Goal: Communication & Community: Answer question/provide support

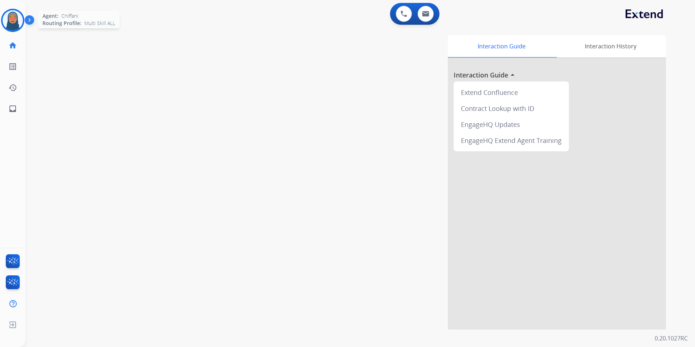
click at [13, 25] on img at bounding box center [13, 20] width 20 height 20
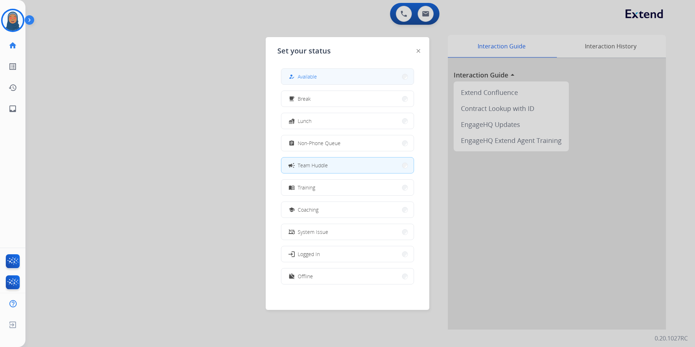
click at [355, 76] on button "how_to_reg Available" at bounding box center [347, 77] width 132 height 16
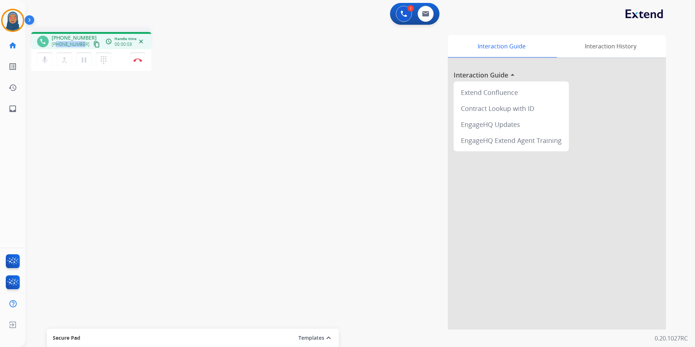
drag, startPoint x: 82, startPoint y: 44, endPoint x: 57, endPoint y: 47, distance: 25.6
click at [57, 47] on div "[PHONE_NUMBER] content_copy" at bounding box center [76, 44] width 49 height 9
copy span "9106243893"
click at [137, 61] on img at bounding box center [137, 60] width 9 height 4
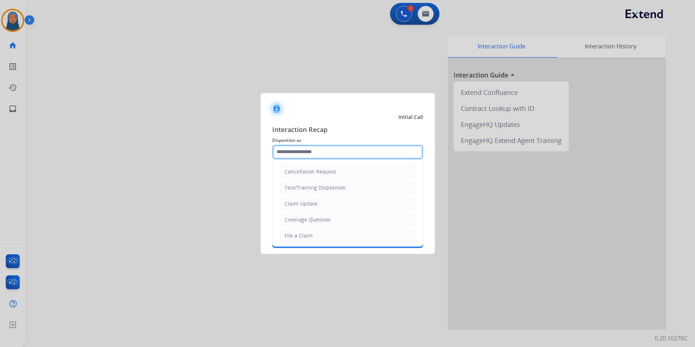
click at [323, 151] on input "text" at bounding box center [347, 152] width 151 height 15
drag, startPoint x: 328, startPoint y: 237, endPoint x: 328, endPoint y: 231, distance: 6.2
click at [328, 236] on li "File a Claim" at bounding box center [348, 236] width 136 height 14
type input "**********"
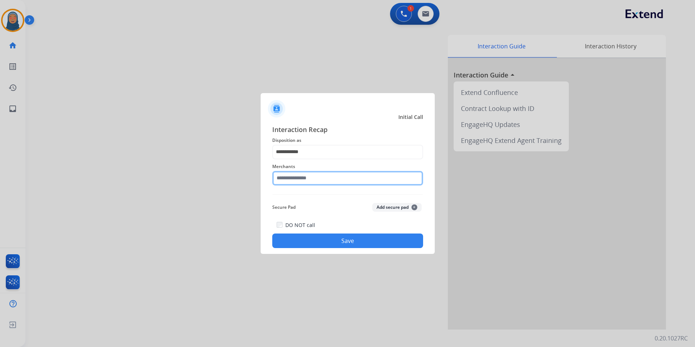
click at [329, 178] on input "text" at bounding box center [347, 178] width 151 height 15
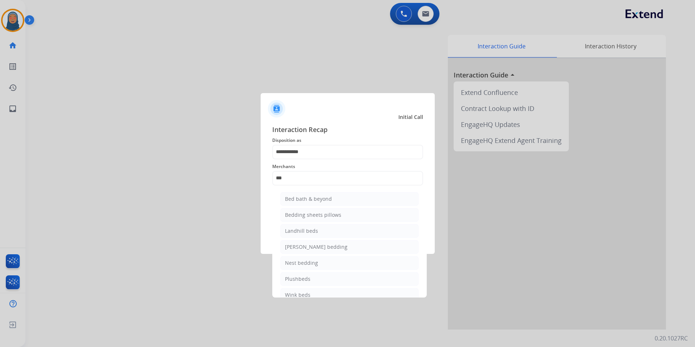
click at [295, 195] on li "Bed bath & beyond" at bounding box center [349, 199] width 138 height 14
type input "**********"
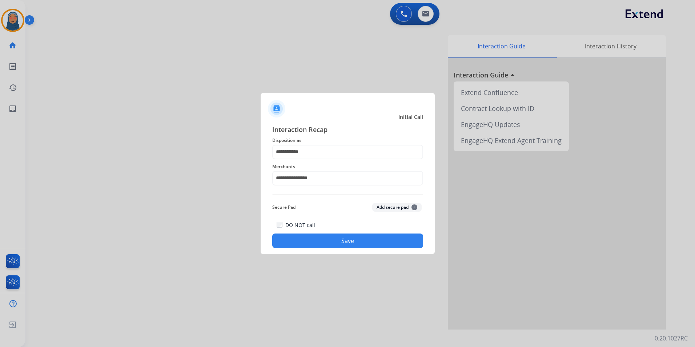
click at [363, 241] on button "Save" at bounding box center [347, 240] width 151 height 15
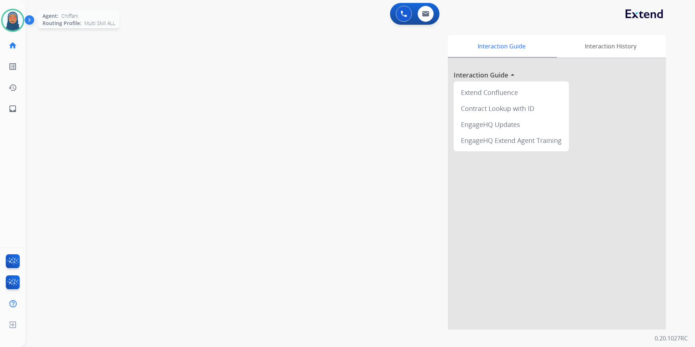
click at [7, 21] on img at bounding box center [13, 20] width 20 height 20
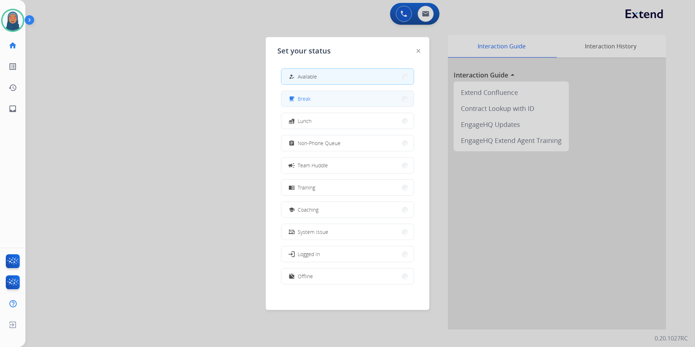
click at [330, 103] on button "free_breakfast Break" at bounding box center [347, 99] width 132 height 16
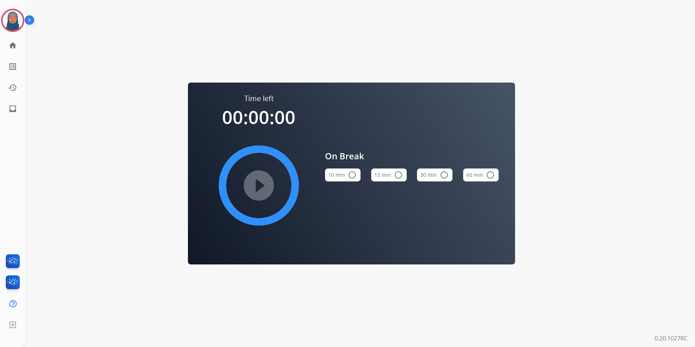
click at [12, 20] on img at bounding box center [13, 20] width 20 height 20
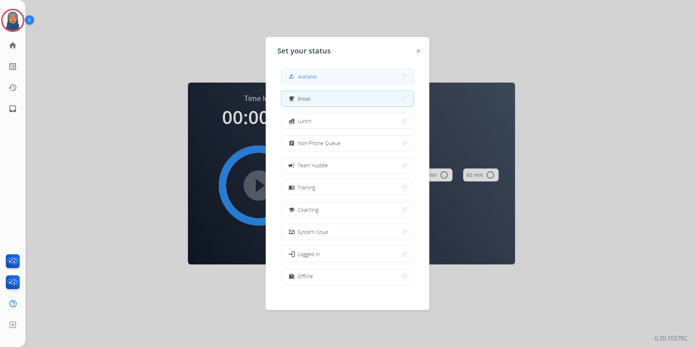
click at [320, 77] on button "how_to_reg Available" at bounding box center [347, 77] width 132 height 16
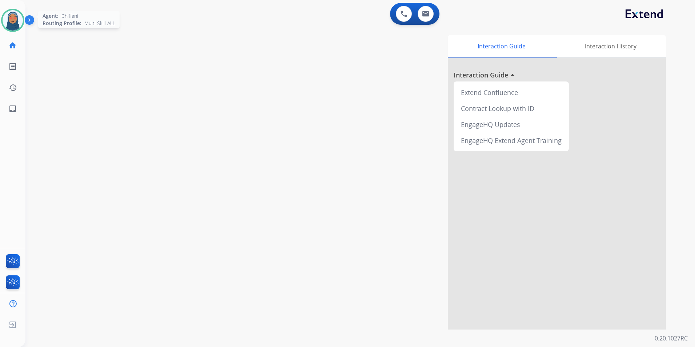
click at [13, 21] on img at bounding box center [13, 20] width 20 height 20
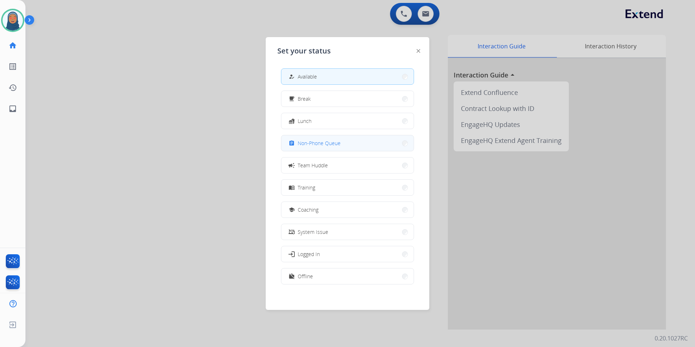
click at [331, 141] on span "Non-Phone Queue" at bounding box center [319, 143] width 43 height 8
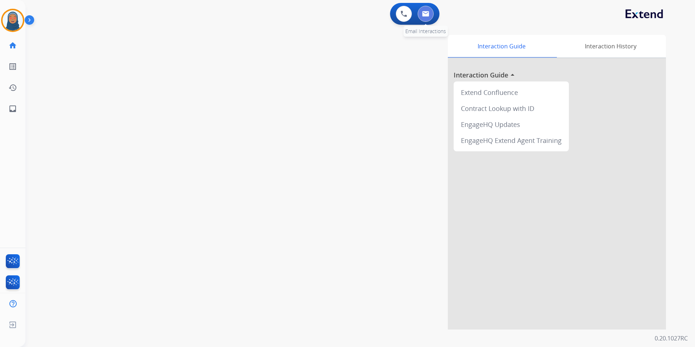
click at [424, 15] on img at bounding box center [425, 14] width 7 height 6
select select "**********"
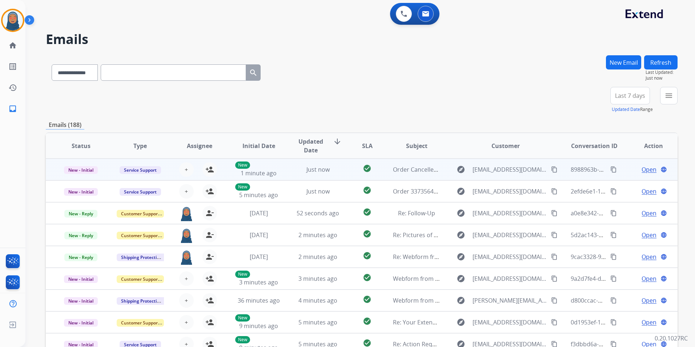
scroll to position [1, 0]
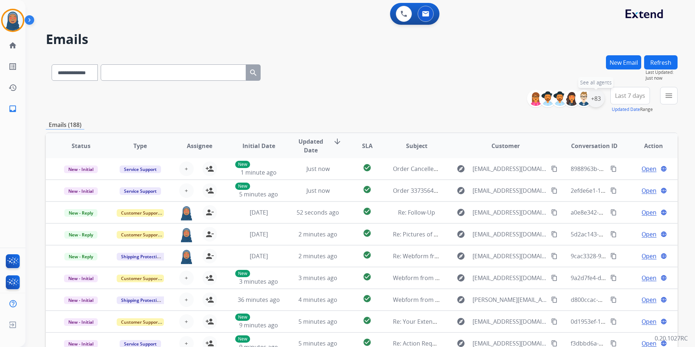
click at [598, 99] on div "+83" at bounding box center [595, 98] width 17 height 17
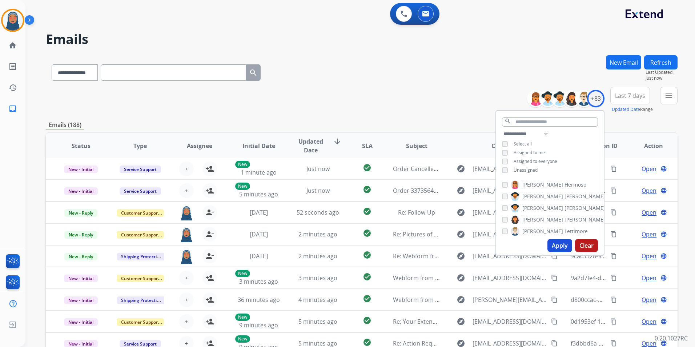
click at [557, 250] on button "Apply" at bounding box center [559, 245] width 25 height 13
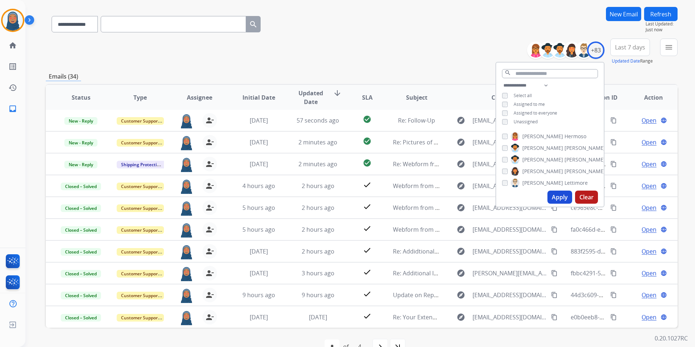
scroll to position [67, 0]
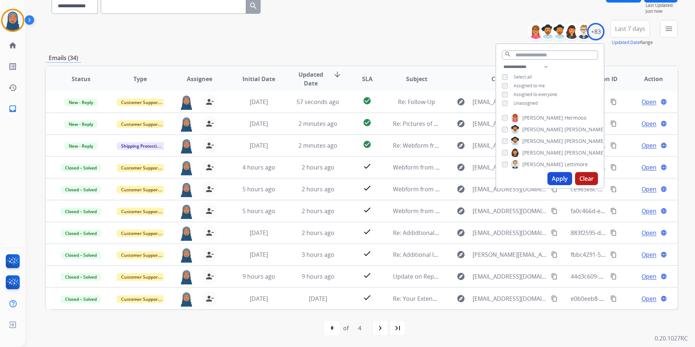
click at [349, 42] on div "**********" at bounding box center [362, 33] width 632 height 26
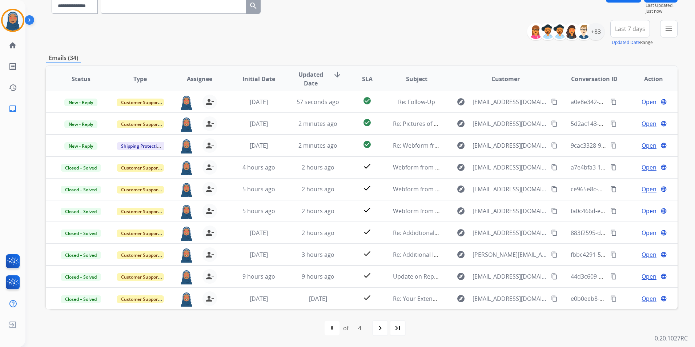
scroll to position [0, 0]
paste input "**********"
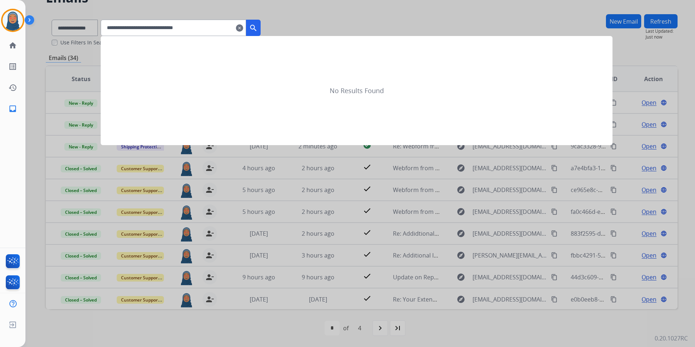
type input "**********"
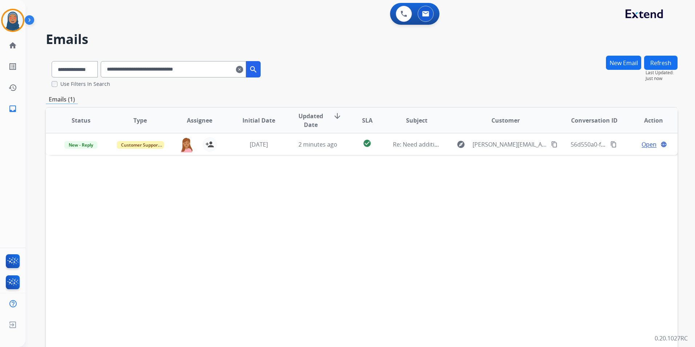
click at [243, 67] on mat-icon "clear" at bounding box center [239, 69] width 7 height 9
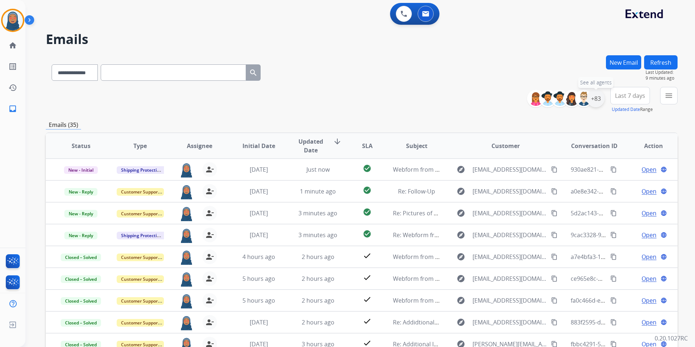
click at [600, 100] on div "+83" at bounding box center [595, 98] width 17 height 17
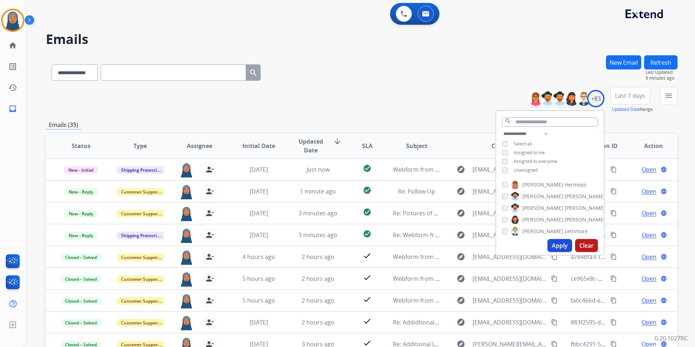
click at [447, 101] on div "**********" at bounding box center [362, 100] width 632 height 26
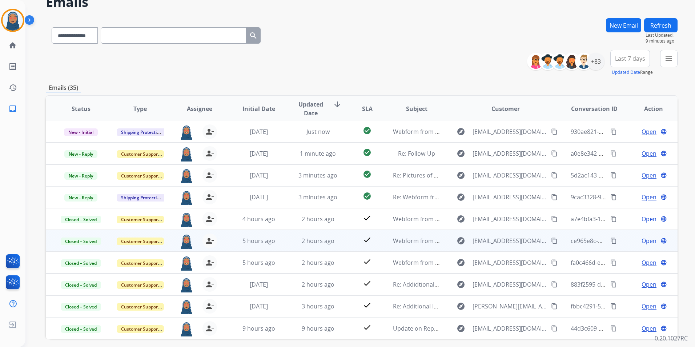
scroll to position [67, 0]
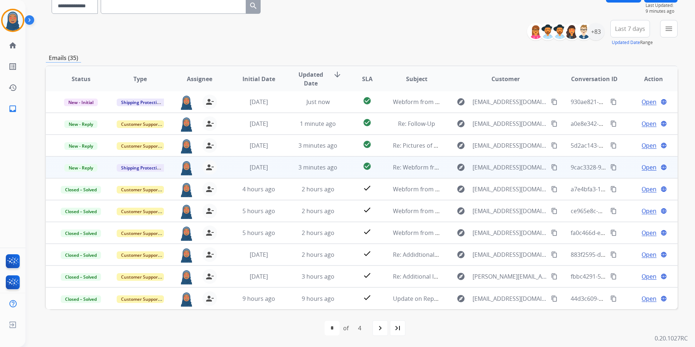
click at [645, 168] on span "Open" at bounding box center [648, 167] width 15 height 9
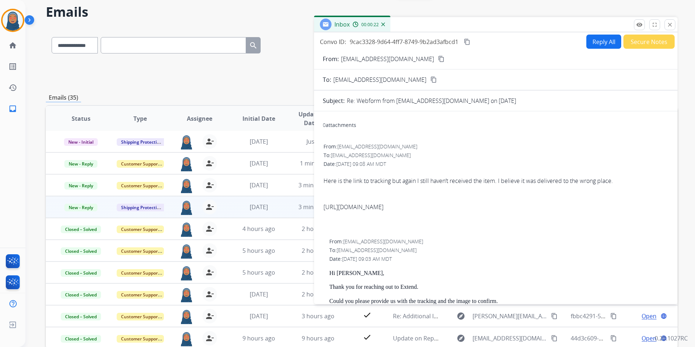
scroll to position [0, 0]
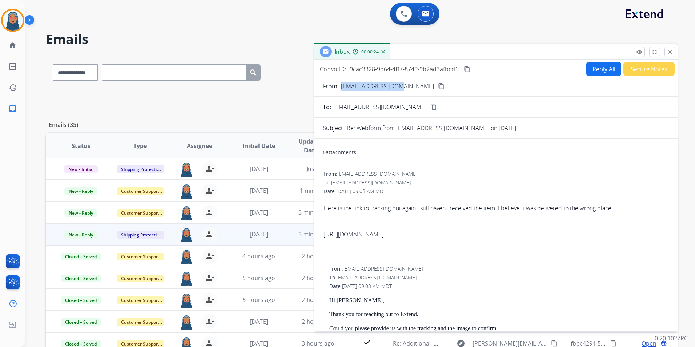
drag, startPoint x: 396, startPoint y: 87, endPoint x: 342, endPoint y: 89, distance: 54.5
click at [342, 89] on p "[EMAIL_ADDRESS][DOMAIN_NAME]" at bounding box center [387, 86] width 93 height 9
copy p "[EMAIL_ADDRESS][DOMAIN_NAME]"
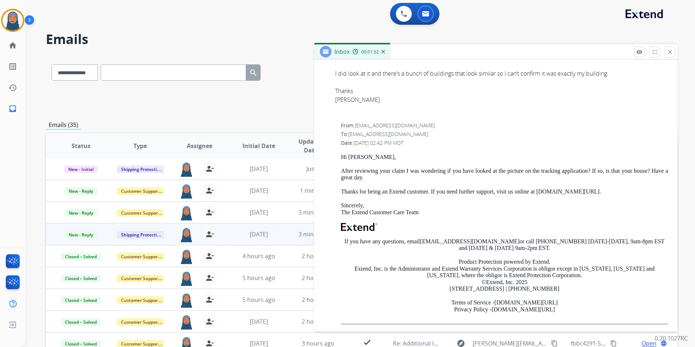
scroll to position [386, 0]
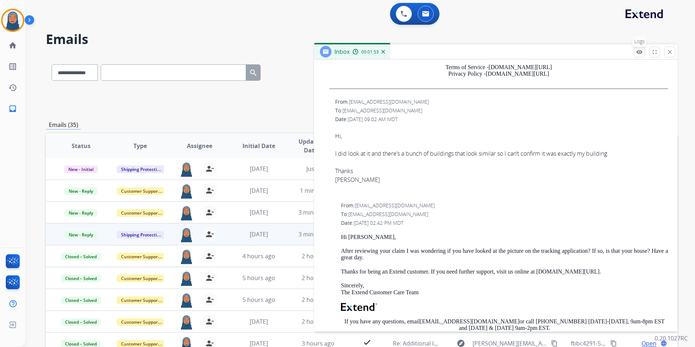
click at [636, 54] on mat-icon "remove_red_eye" at bounding box center [639, 52] width 7 height 7
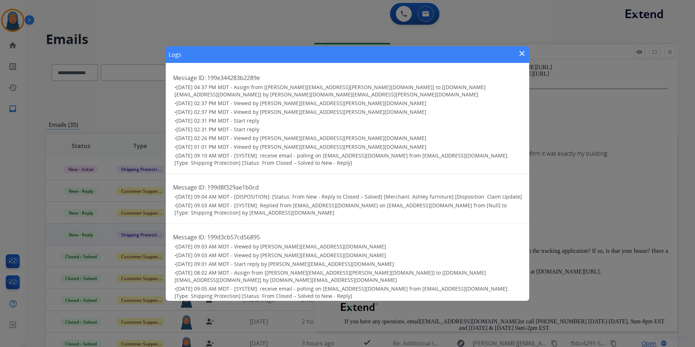
scroll to position [0, 0]
click at [523, 49] on mat-icon "close" at bounding box center [522, 53] width 9 height 9
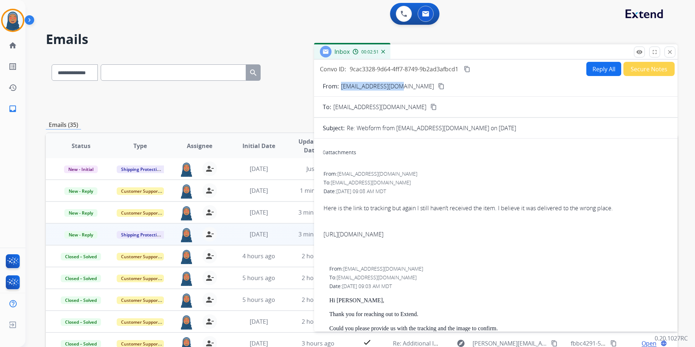
click at [639, 69] on button "Secure Notes" at bounding box center [648, 69] width 51 height 14
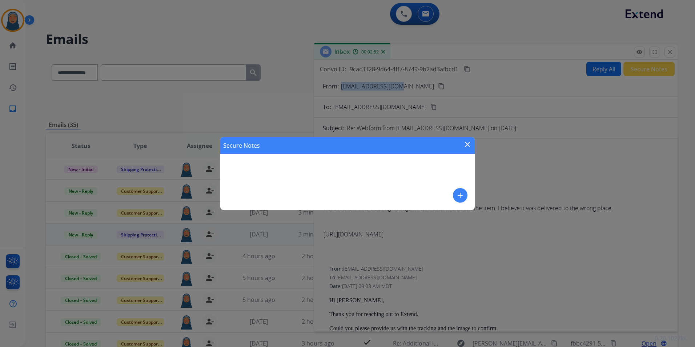
click at [460, 197] on mat-icon "add" at bounding box center [460, 195] width 9 height 9
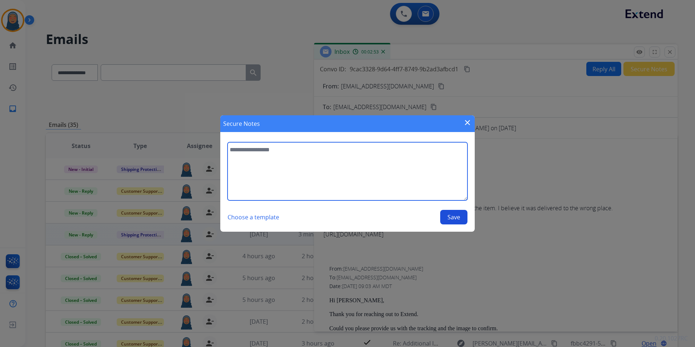
click at [381, 170] on textarea at bounding box center [348, 171] width 240 height 58
type textarea "*"
type textarea "**********"
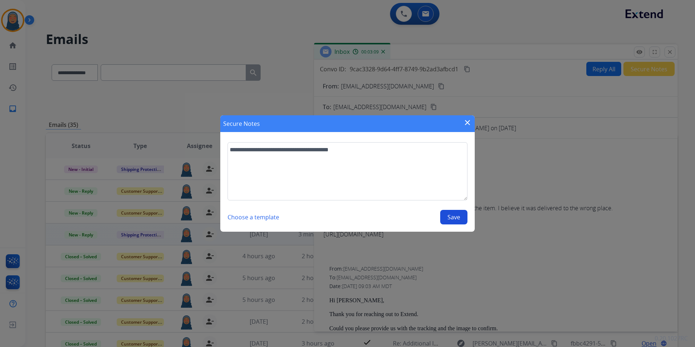
click at [454, 218] on button "Save" at bounding box center [453, 217] width 27 height 15
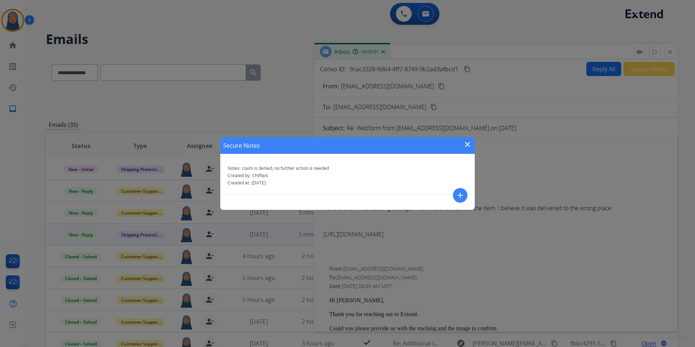
click at [467, 142] on mat-icon "close" at bounding box center [467, 144] width 9 height 9
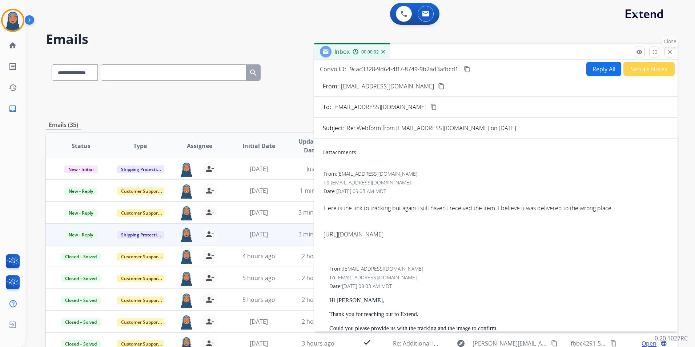
click at [673, 52] on mat-icon "close" at bounding box center [670, 52] width 7 height 7
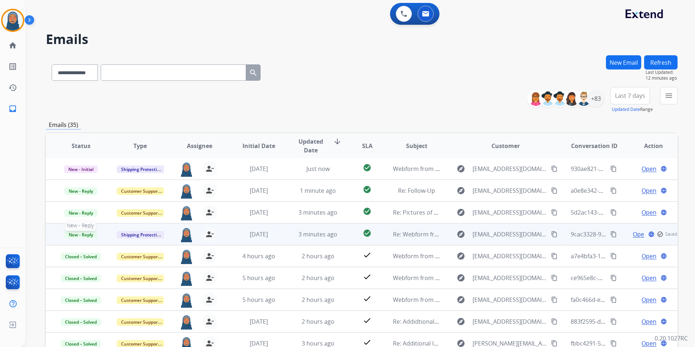
click at [90, 235] on span "New - Reply" at bounding box center [80, 235] width 33 height 8
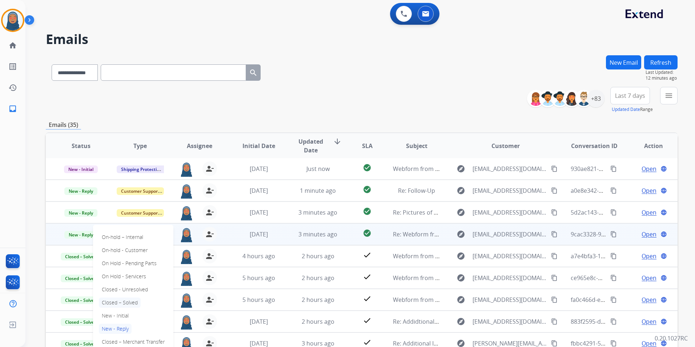
click at [128, 305] on p "Closed – Solved" at bounding box center [120, 302] width 42 height 10
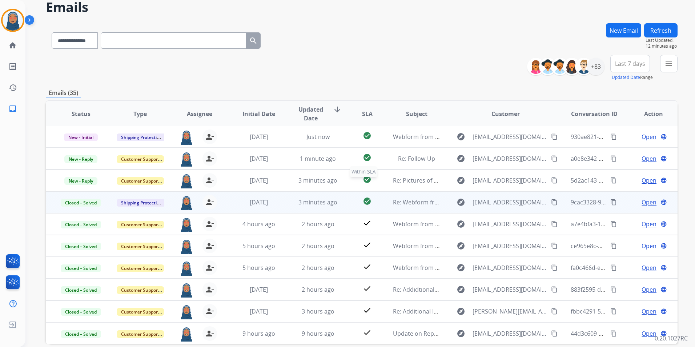
scroll to position [67, 0]
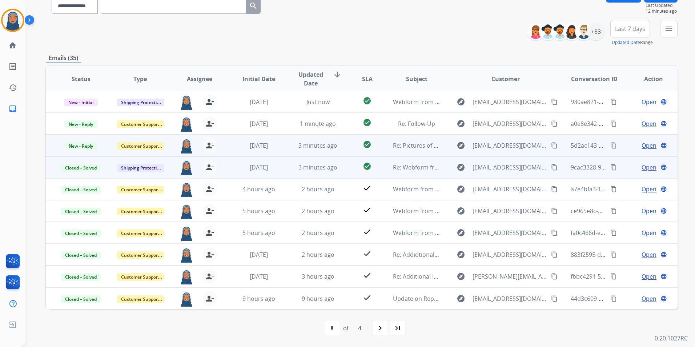
click at [645, 147] on span "Open" at bounding box center [648, 145] width 15 height 9
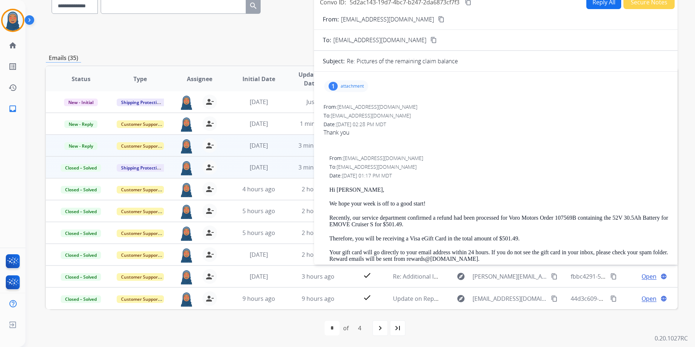
click at [358, 85] on p "attachment" at bounding box center [352, 86] width 23 height 6
click at [390, 109] on p "[DATE] 03:10 PM" at bounding box center [398, 111] width 57 height 6
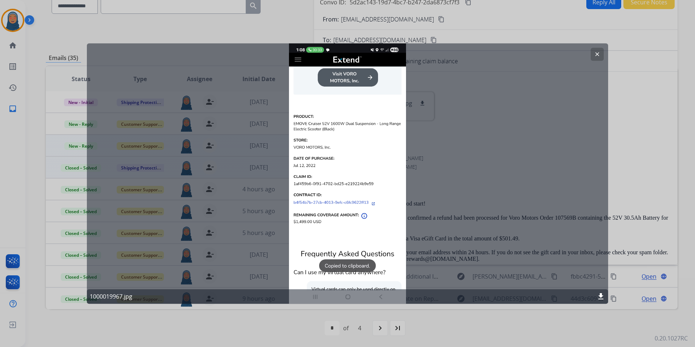
click at [595, 53] on mat-icon "clear" at bounding box center [597, 54] width 7 height 7
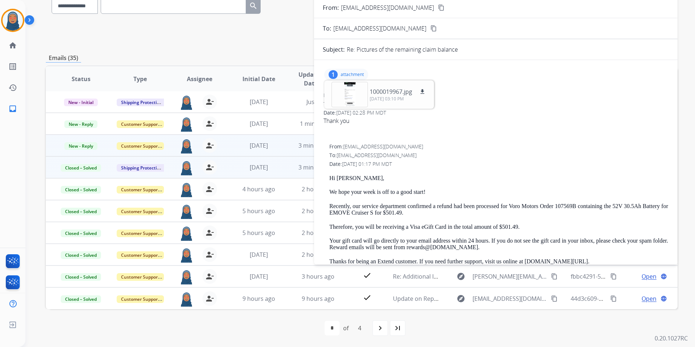
scroll to position [0, 0]
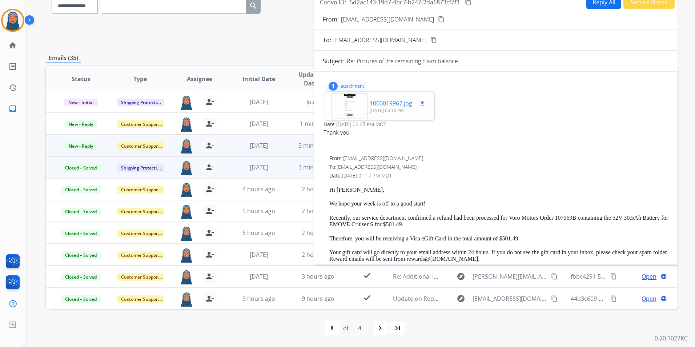
click at [369, 104] on div "1000019967.jpg download [DATE] 03:10 PM" at bounding box center [379, 105] width 107 height 25
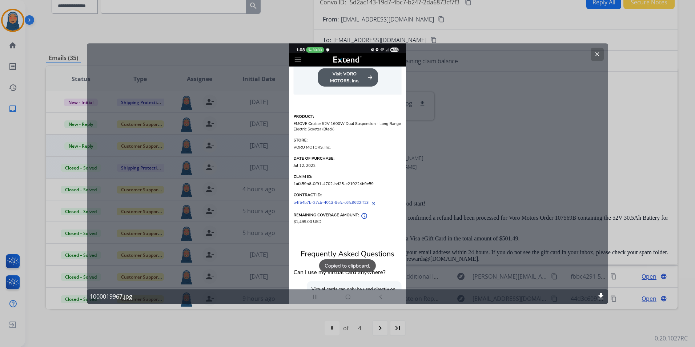
click at [593, 52] on button "clear" at bounding box center [597, 54] width 13 height 13
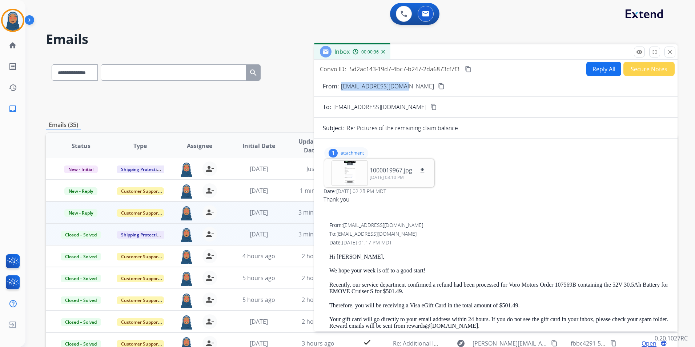
drag, startPoint x: 404, startPoint y: 88, endPoint x: 340, endPoint y: 87, distance: 64.3
click at [340, 87] on div "From: [EMAIL_ADDRESS][DOMAIN_NAME] content_copy" at bounding box center [495, 86] width 363 height 9
copy p "[EMAIL_ADDRESS][DOMAIN_NAME]"
click at [362, 172] on div at bounding box center [349, 172] width 36 height 25
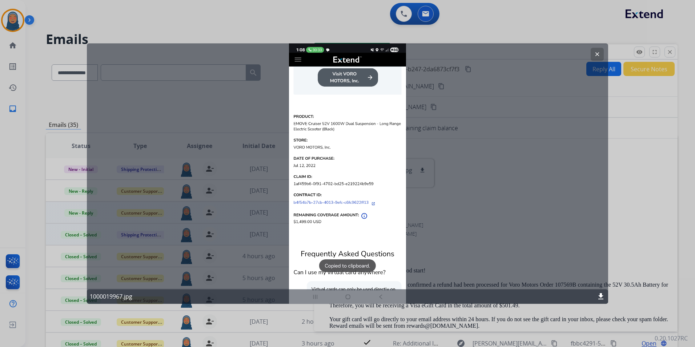
drag, startPoint x: 596, startPoint y: 54, endPoint x: 617, endPoint y: 64, distance: 23.6
click at [596, 53] on mat-icon "clear" at bounding box center [597, 54] width 7 height 7
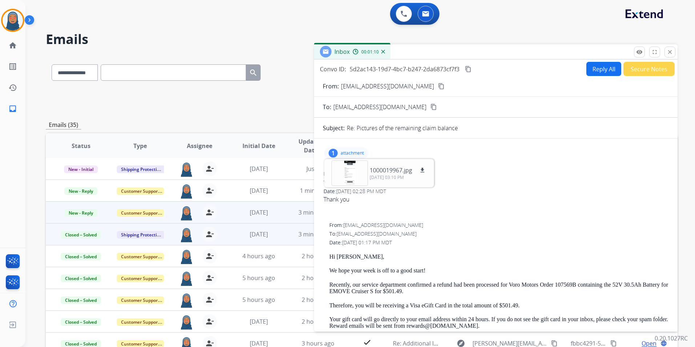
click at [357, 150] on p "attachment" at bounding box center [352, 153] width 23 height 6
click at [639, 54] on mat-icon "remove_red_eye" at bounding box center [639, 52] width 7 height 7
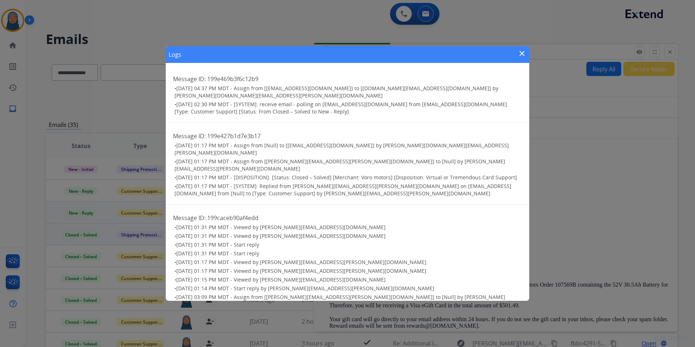
drag, startPoint x: 520, startPoint y: 54, endPoint x: 640, endPoint y: 82, distance: 123.7
click at [520, 54] on mat-icon "close" at bounding box center [522, 53] width 9 height 9
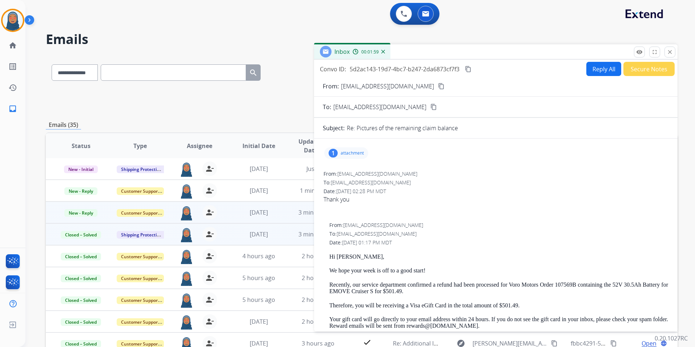
click at [635, 70] on button "Secure Notes" at bounding box center [648, 69] width 51 height 14
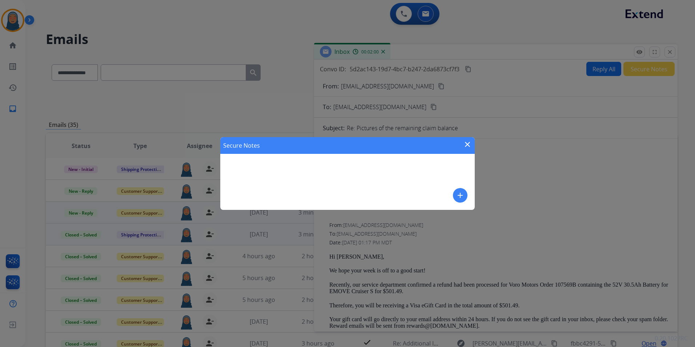
click at [458, 197] on mat-icon "add" at bounding box center [460, 195] width 9 height 9
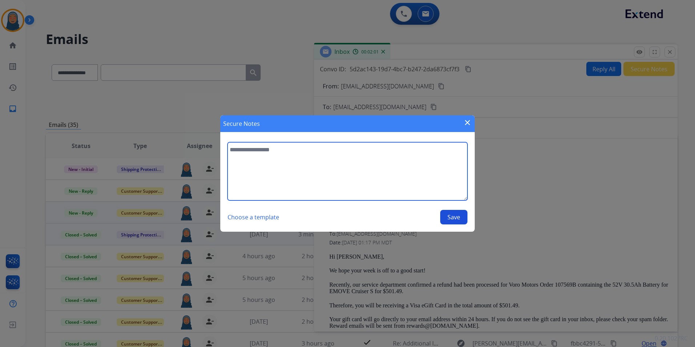
click at [314, 171] on textarea at bounding box center [348, 171] width 240 height 58
type textarea "**********"
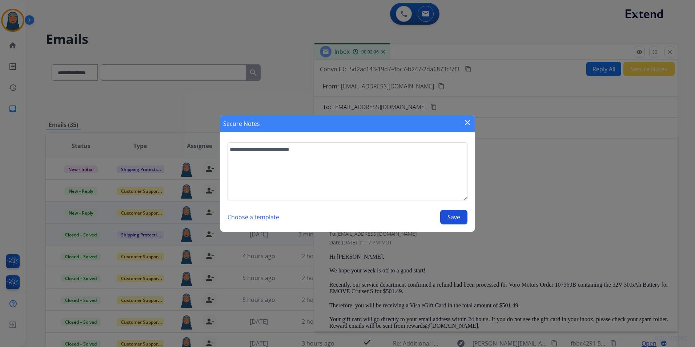
drag, startPoint x: 452, startPoint y: 220, endPoint x: 446, endPoint y: 220, distance: 6.6
click at [452, 219] on button "Save" at bounding box center [453, 217] width 27 height 15
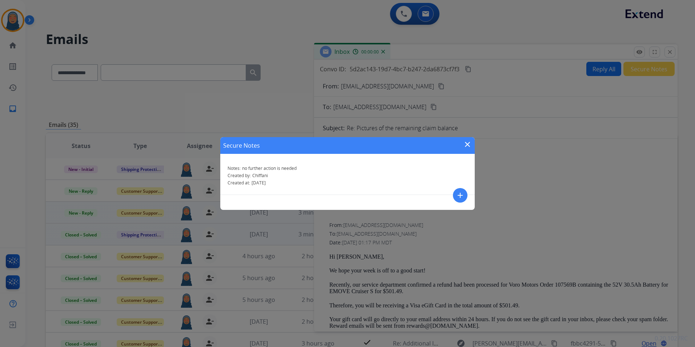
click at [468, 142] on mat-icon "close" at bounding box center [467, 144] width 9 height 9
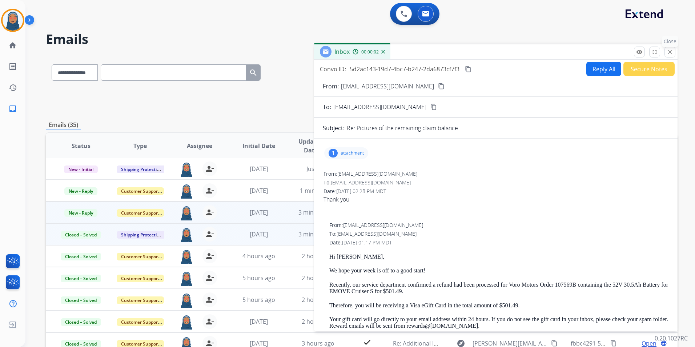
click at [670, 52] on mat-icon "close" at bounding box center [670, 52] width 7 height 7
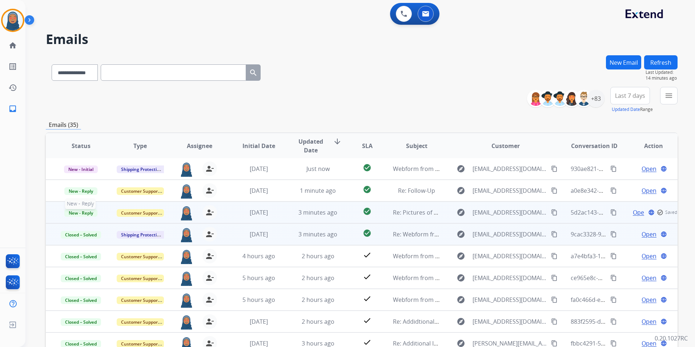
click at [83, 216] on span "New - Reply" at bounding box center [80, 213] width 33 height 8
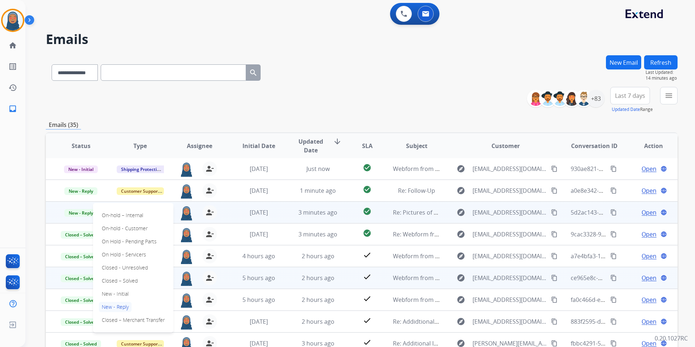
click at [126, 279] on p "Closed – Solved" at bounding box center [120, 280] width 42 height 10
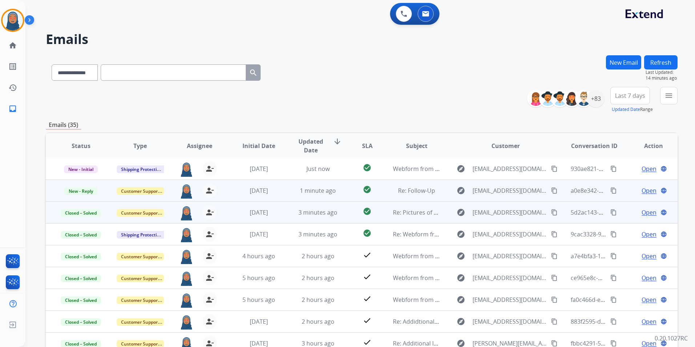
click at [645, 191] on span "Open" at bounding box center [648, 190] width 15 height 9
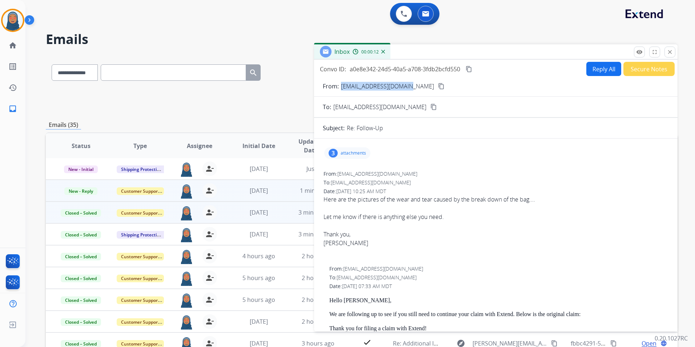
drag, startPoint x: 392, startPoint y: 90, endPoint x: 341, endPoint y: 92, distance: 50.9
click at [341, 92] on form "From: [EMAIL_ADDRESS][DOMAIN_NAME] content_copy To: [EMAIL_ADDRESS][DOMAIN_NAME…" at bounding box center [495, 295] width 363 height 439
copy p "[EMAIL_ADDRESS][DOMAIN_NAME]"
click at [343, 154] on p "attachments" at bounding box center [353, 153] width 25 height 6
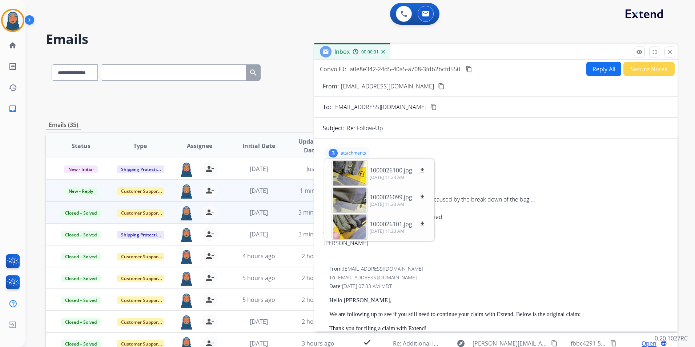
click at [353, 152] on p "attachments" at bounding box center [353, 153] width 25 height 6
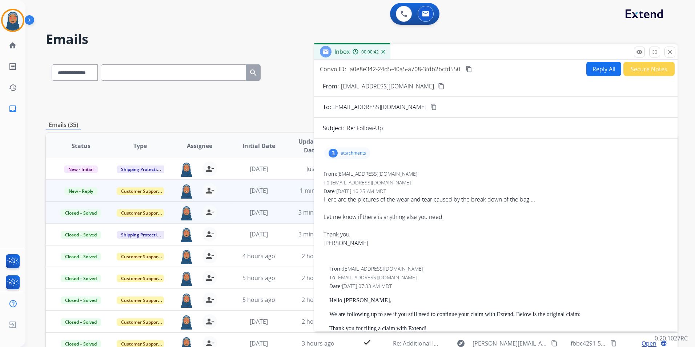
click at [359, 153] on p "attachments" at bounding box center [353, 153] width 25 height 6
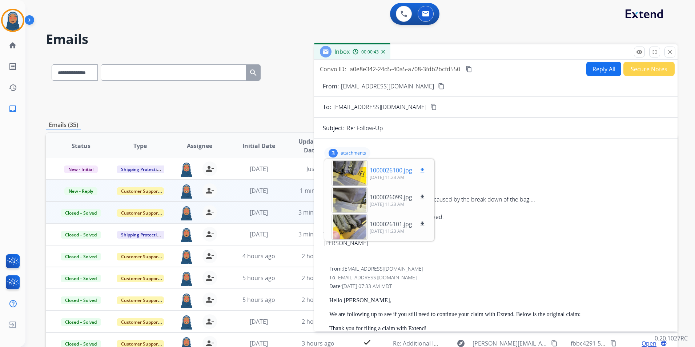
click at [356, 180] on div at bounding box center [349, 172] width 36 height 25
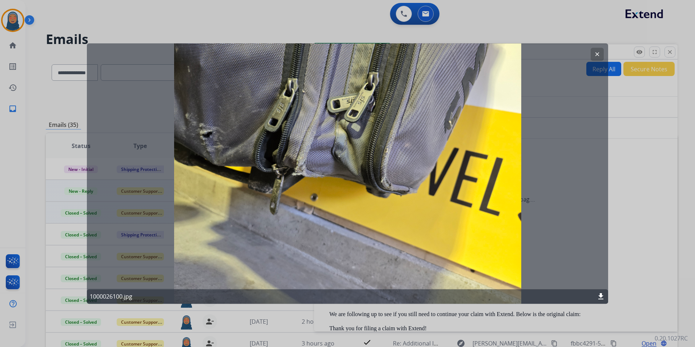
click at [597, 54] on mat-icon "clear" at bounding box center [597, 54] width 7 height 7
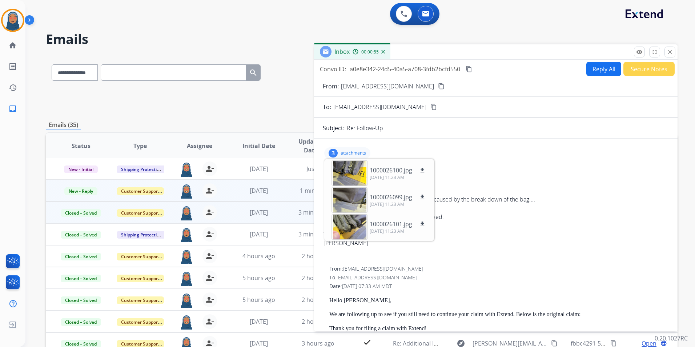
click at [363, 153] on p "attachments" at bounding box center [353, 153] width 25 height 6
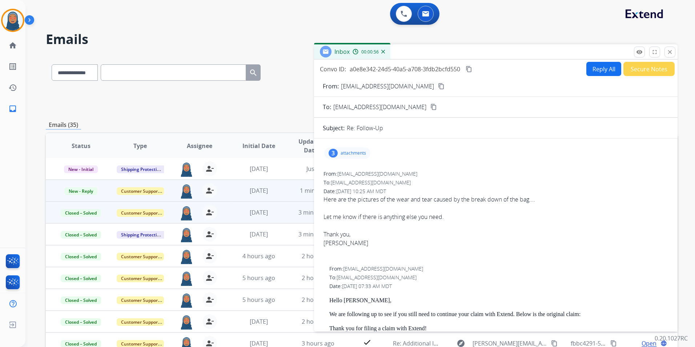
click at [610, 69] on button "Reply All" at bounding box center [603, 69] width 35 height 14
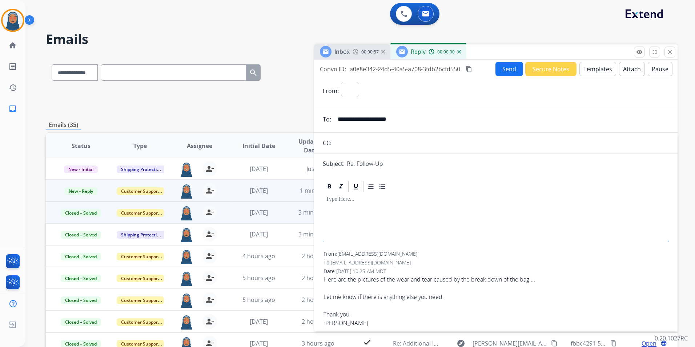
select select "**********"
click at [599, 65] on button "Templates" at bounding box center [597, 69] width 37 height 14
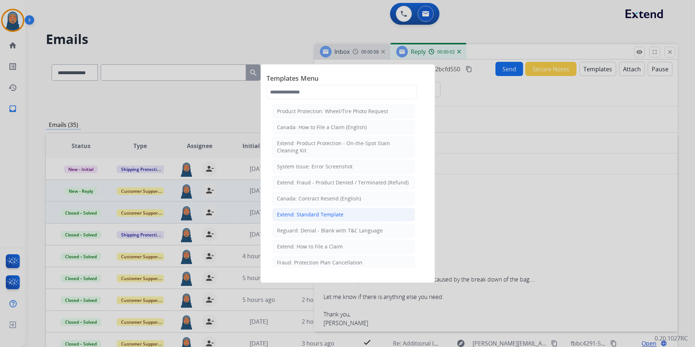
click at [341, 215] on li "Extend: Standard Template" at bounding box center [343, 215] width 143 height 14
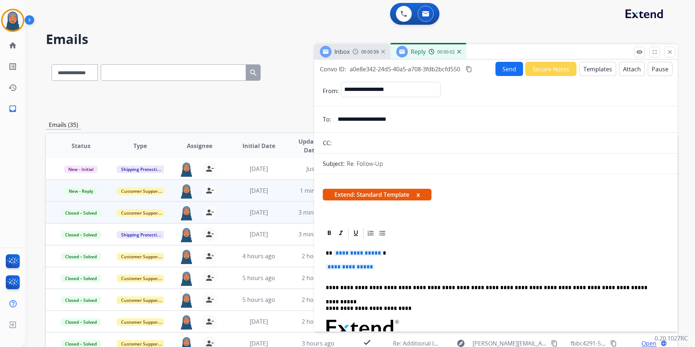
scroll to position [109, 0]
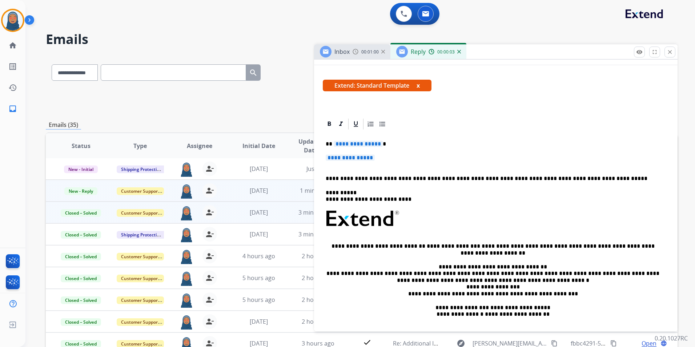
click at [368, 143] on span "**********" at bounding box center [358, 144] width 49 height 6
click at [357, 144] on span "**********" at bounding box center [358, 144] width 49 height 6
paste div
click at [345, 157] on span "**********" at bounding box center [350, 157] width 49 height 6
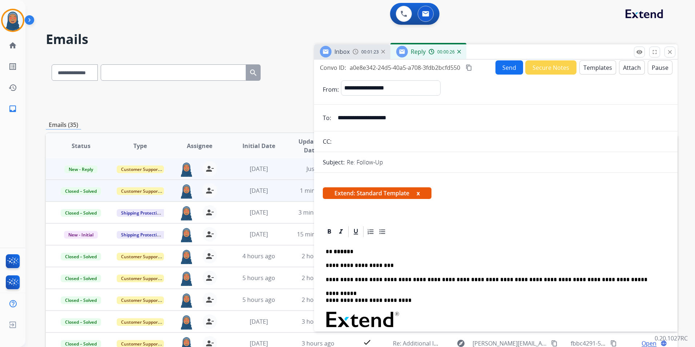
scroll to position [0, 0]
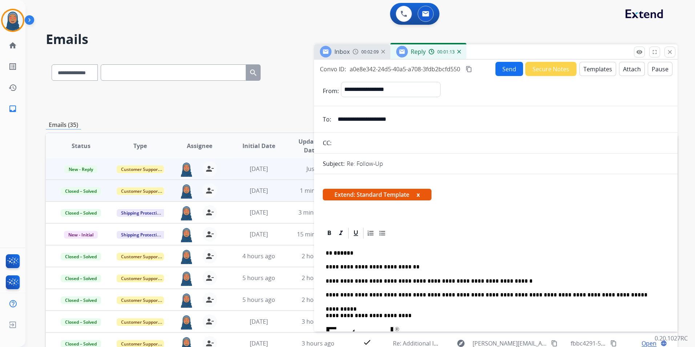
click at [506, 69] on button "Send" at bounding box center [509, 69] width 28 height 14
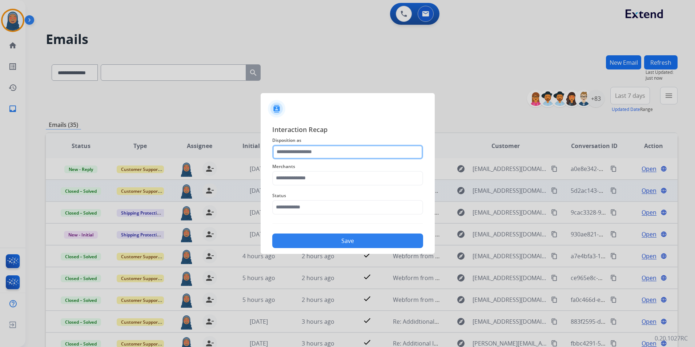
click at [299, 152] on input "text" at bounding box center [347, 152] width 151 height 15
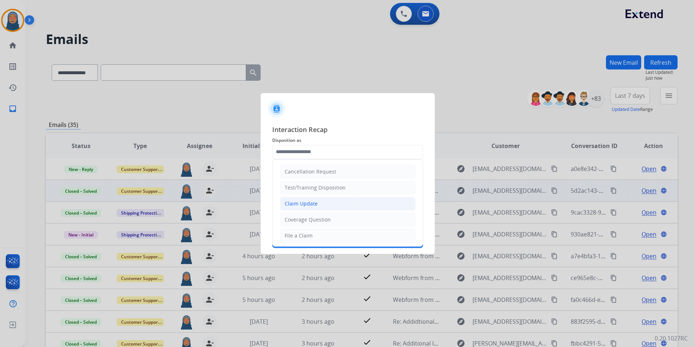
click at [306, 203] on div "Claim Update" at bounding box center [301, 203] width 33 height 7
type input "**********"
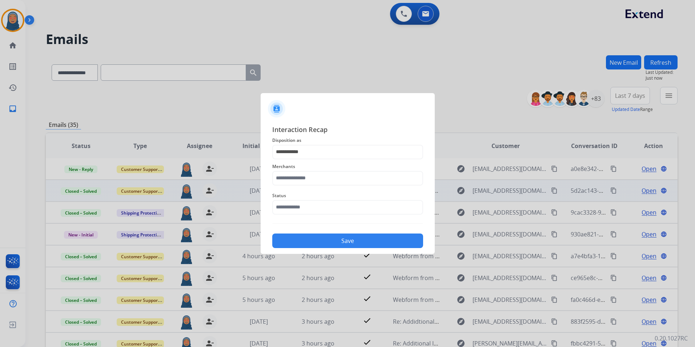
drag, startPoint x: 314, startPoint y: 170, endPoint x: 315, endPoint y: 175, distance: 5.1
click at [315, 172] on div "Merchants" at bounding box center [347, 173] width 151 height 29
click at [318, 180] on input "text" at bounding box center [347, 178] width 151 height 15
click at [308, 196] on div "Smash it sports" at bounding box center [304, 198] width 38 height 7
type input "**********"
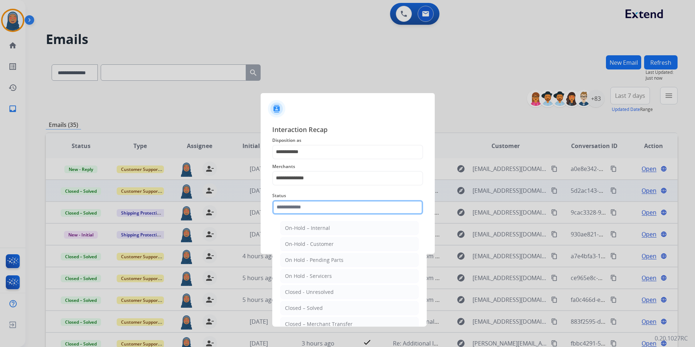
click at [301, 206] on input "text" at bounding box center [347, 207] width 151 height 15
click at [320, 303] on li "Closed – Solved" at bounding box center [349, 308] width 138 height 14
type input "**********"
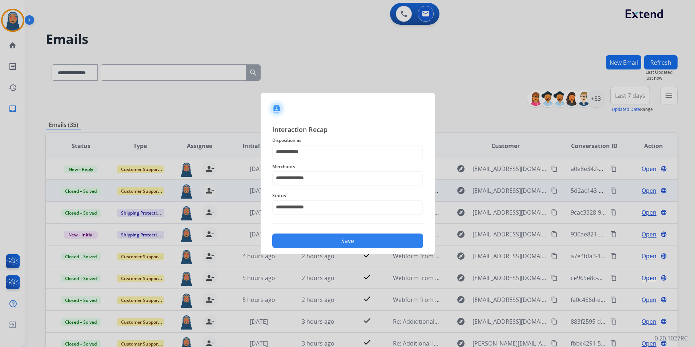
click at [346, 246] on button "Save" at bounding box center [347, 240] width 151 height 15
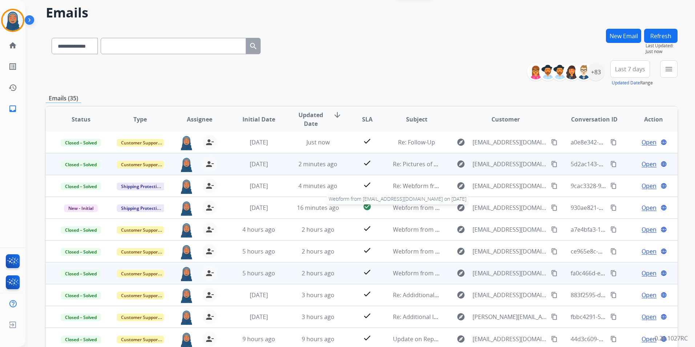
scroll to position [67, 0]
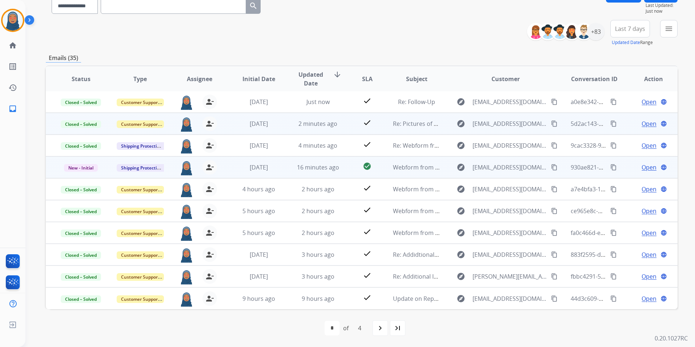
click at [641, 167] on span "Open" at bounding box center [648, 167] width 15 height 9
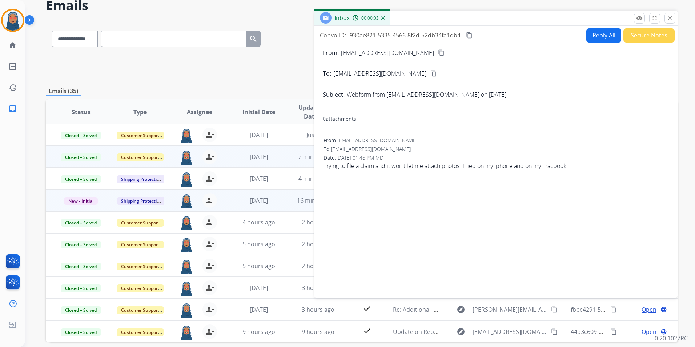
scroll to position [0, 0]
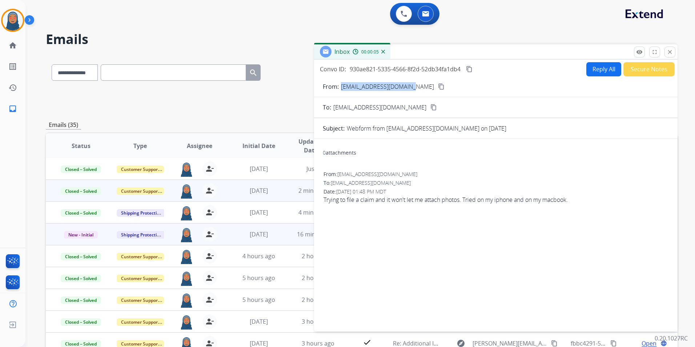
drag, startPoint x: 411, startPoint y: 86, endPoint x: 342, endPoint y: 87, distance: 68.7
click at [342, 87] on p "[EMAIL_ADDRESS][DOMAIN_NAME]" at bounding box center [387, 86] width 93 height 9
copy p "[EMAIL_ADDRESS][DOMAIN_NAME]"
click at [593, 69] on button "Reply All" at bounding box center [603, 69] width 35 height 14
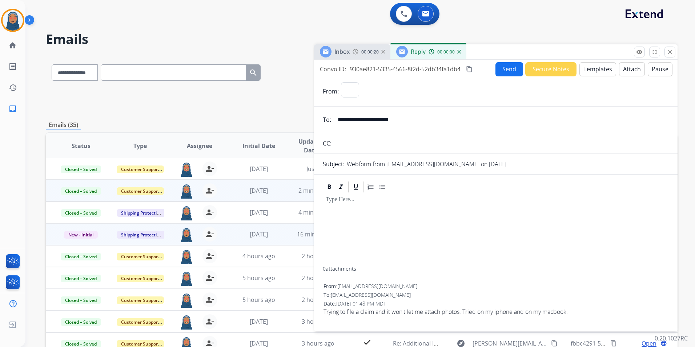
select select "**********"
click at [599, 72] on button "Templates" at bounding box center [597, 69] width 37 height 14
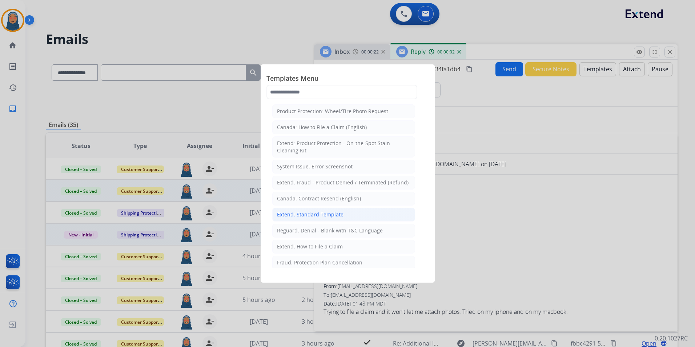
click at [330, 214] on div "Extend: Standard Template" at bounding box center [310, 214] width 67 height 7
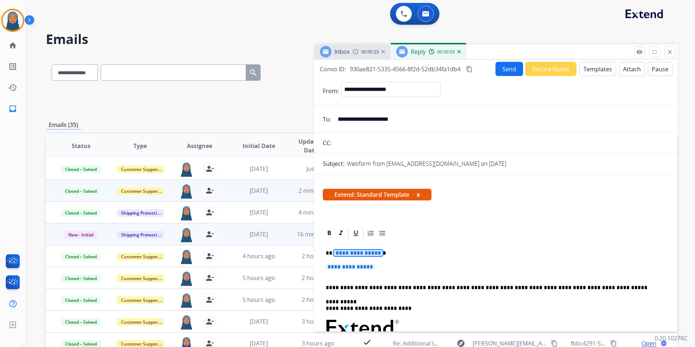
click at [345, 252] on span "**********" at bounding box center [358, 253] width 49 height 6
click at [361, 269] on span "**********" at bounding box center [350, 266] width 49 height 6
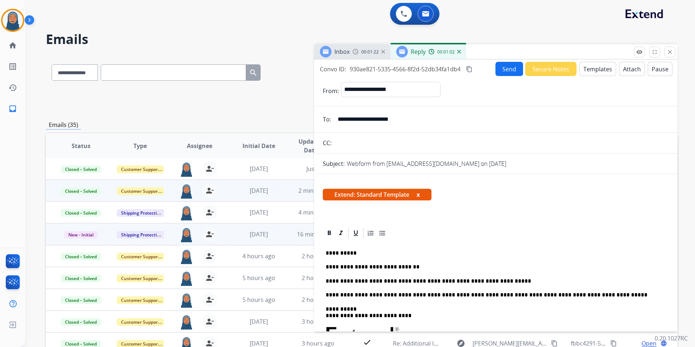
click at [503, 70] on button "Send" at bounding box center [509, 69] width 28 height 14
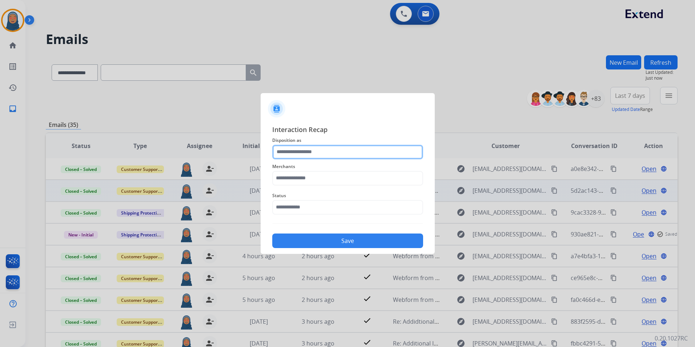
click at [312, 155] on input "text" at bounding box center [347, 152] width 151 height 15
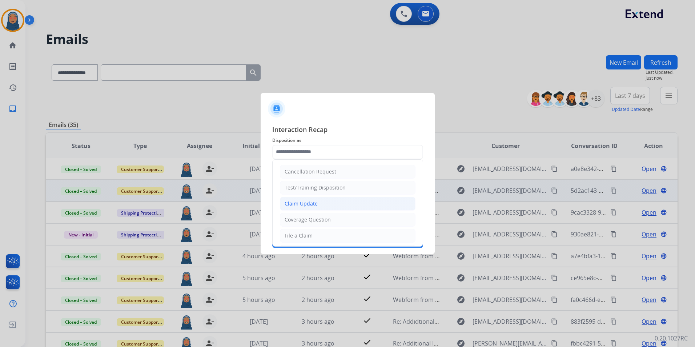
click at [307, 204] on div "Claim Update" at bounding box center [301, 203] width 33 height 7
type input "**********"
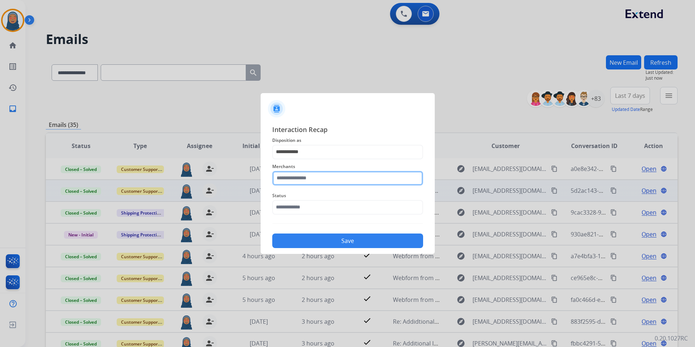
click at [310, 176] on input "text" at bounding box center [347, 178] width 151 height 15
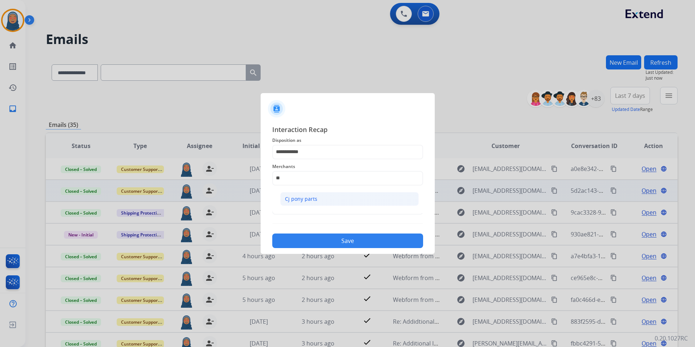
click at [318, 200] on li "Cj pony parts" at bounding box center [349, 199] width 138 height 14
type input "**********"
click at [311, 207] on input "text" at bounding box center [347, 207] width 151 height 15
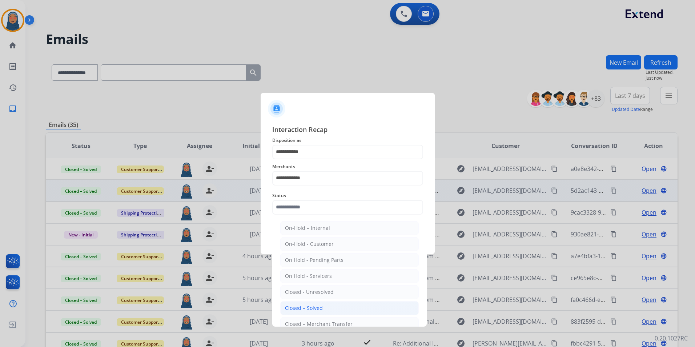
click at [317, 306] on div "Closed – Solved" at bounding box center [304, 307] width 38 height 7
type input "**********"
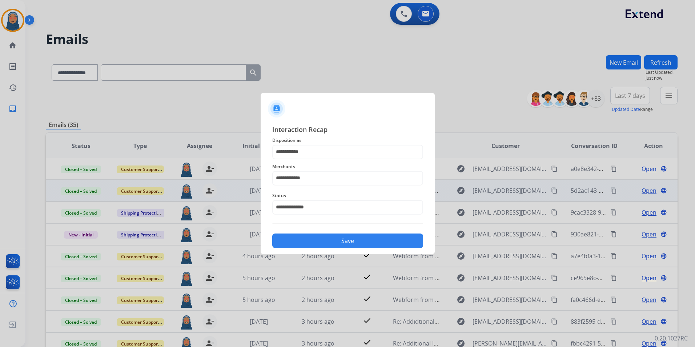
click at [345, 243] on button "Save" at bounding box center [347, 240] width 151 height 15
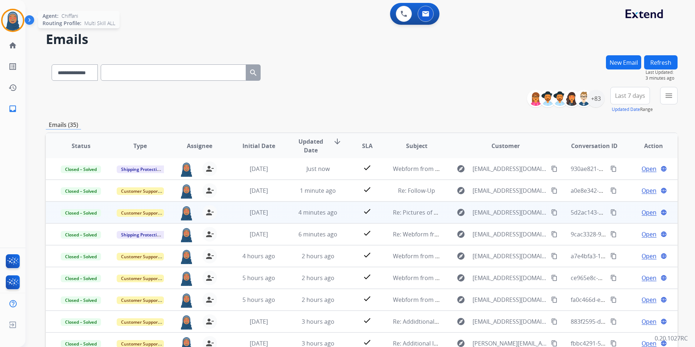
click at [7, 22] on img at bounding box center [13, 20] width 20 height 20
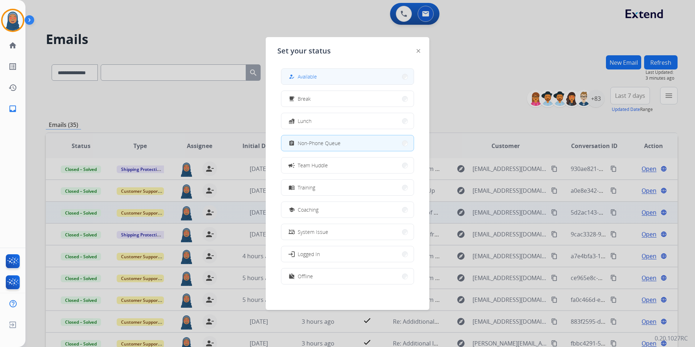
click at [311, 82] on button "how_to_reg Available" at bounding box center [347, 77] width 132 height 16
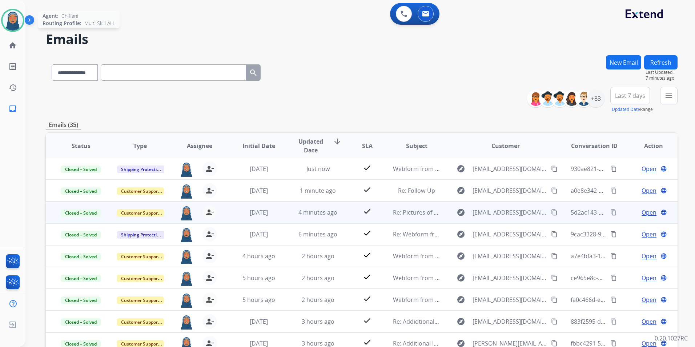
click at [9, 25] on img at bounding box center [13, 20] width 20 height 20
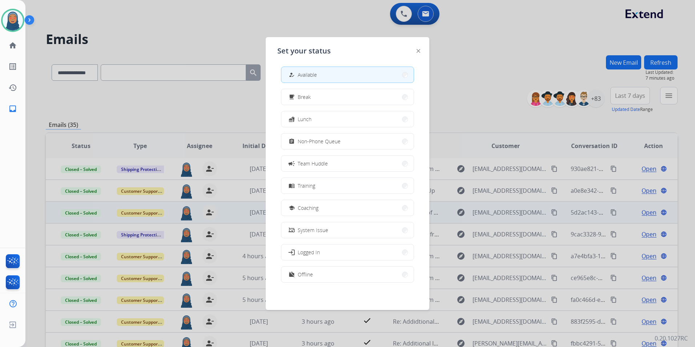
scroll to position [2, 0]
click at [320, 277] on button "work_off Offline" at bounding box center [347, 274] width 132 height 16
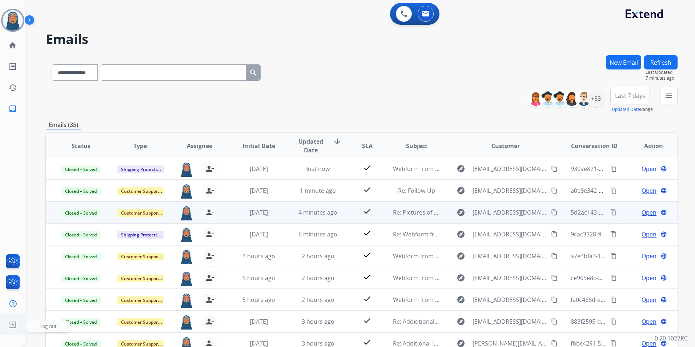
click at [9, 325] on img at bounding box center [12, 325] width 13 height 14
click at [51, 327] on span "Log out" at bounding box center [48, 325] width 17 height 7
